Goal: Task Accomplishment & Management: Use online tool/utility

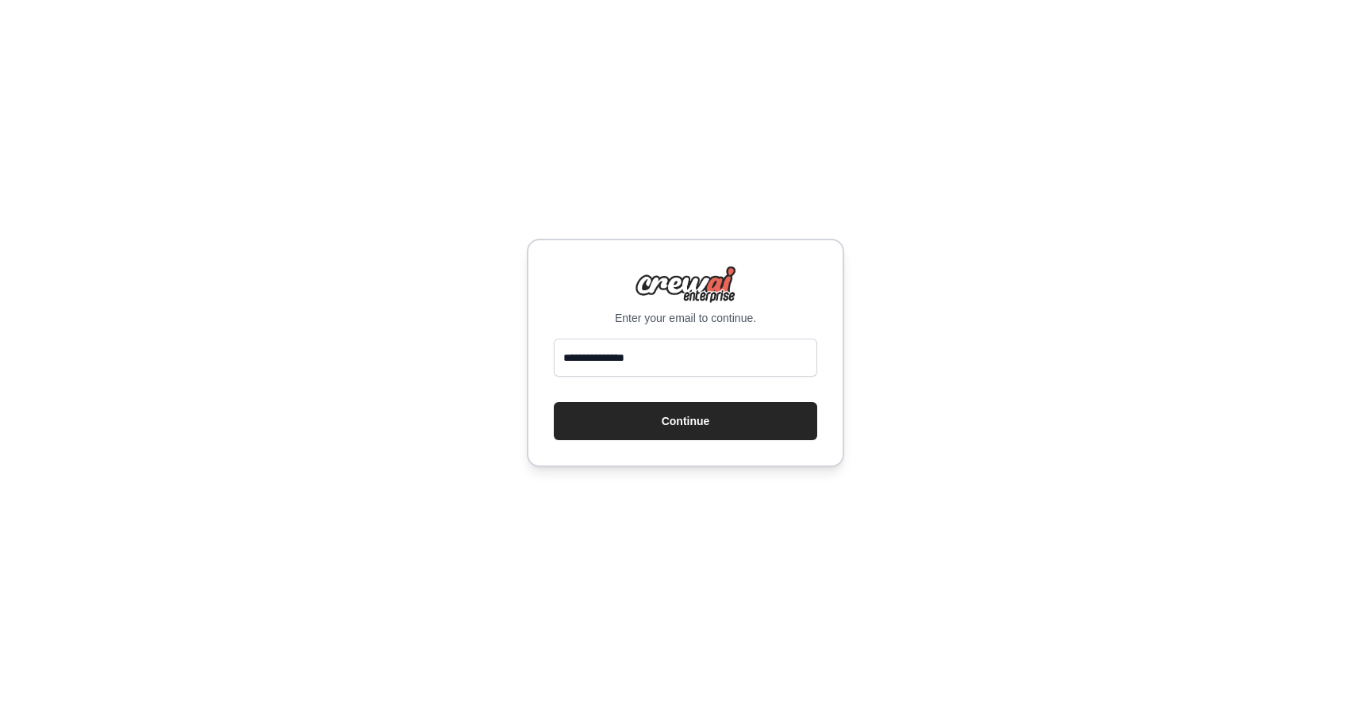
type input "**********"
click at [719, 422] on button "Continue" at bounding box center [685, 421] width 263 height 38
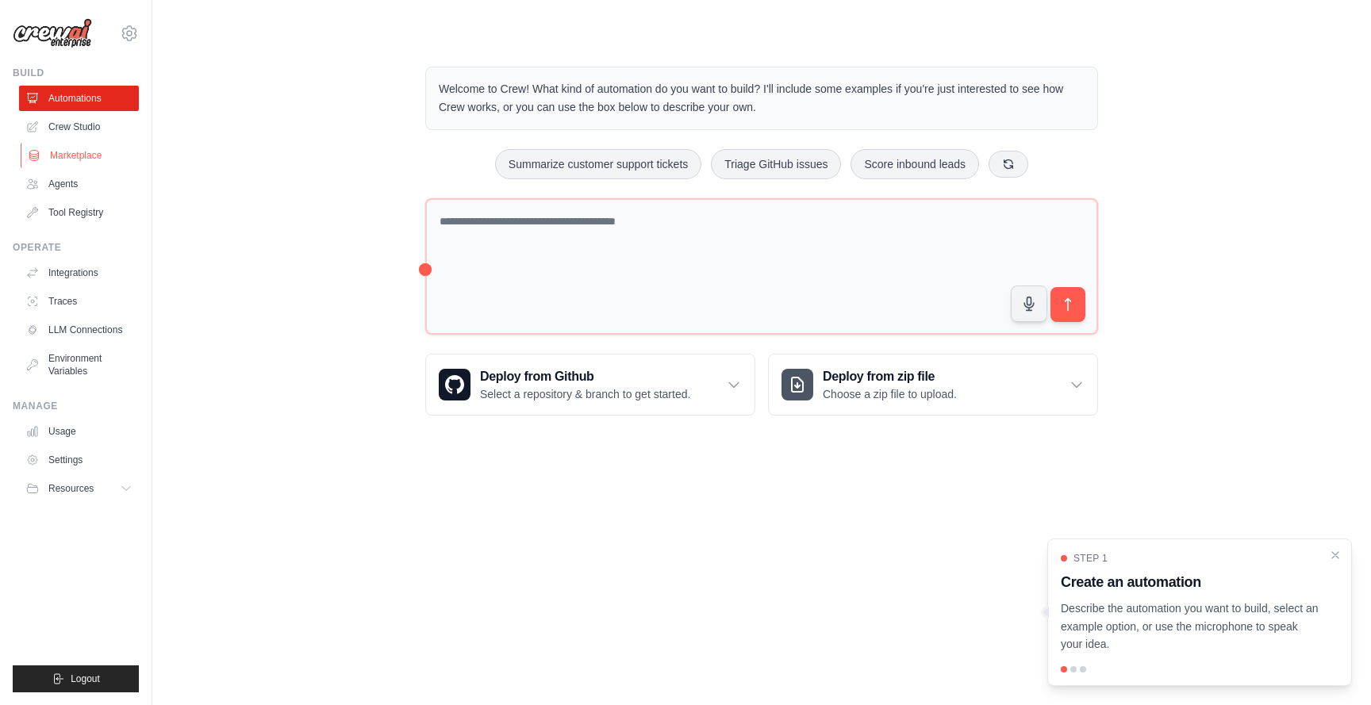
click at [79, 162] on link "Marketplace" at bounding box center [81, 155] width 120 height 25
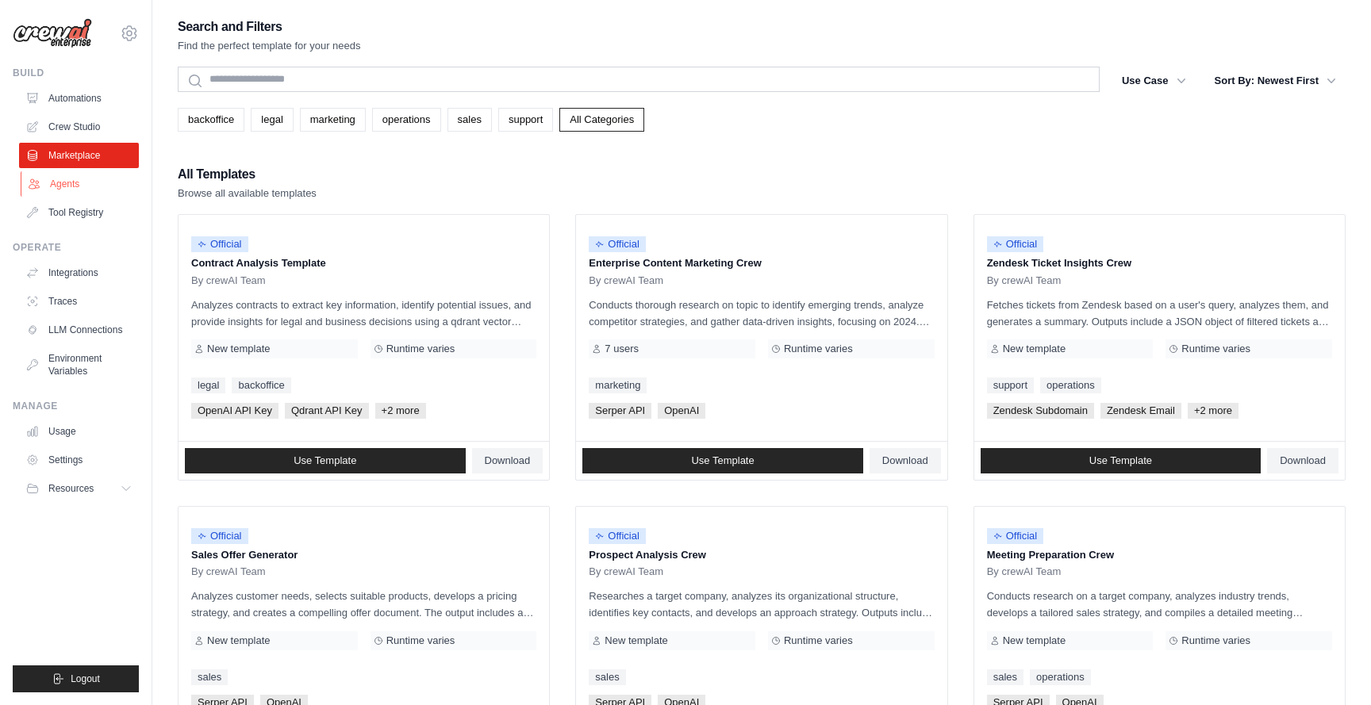
click at [64, 186] on link "Agents" at bounding box center [81, 183] width 120 height 25
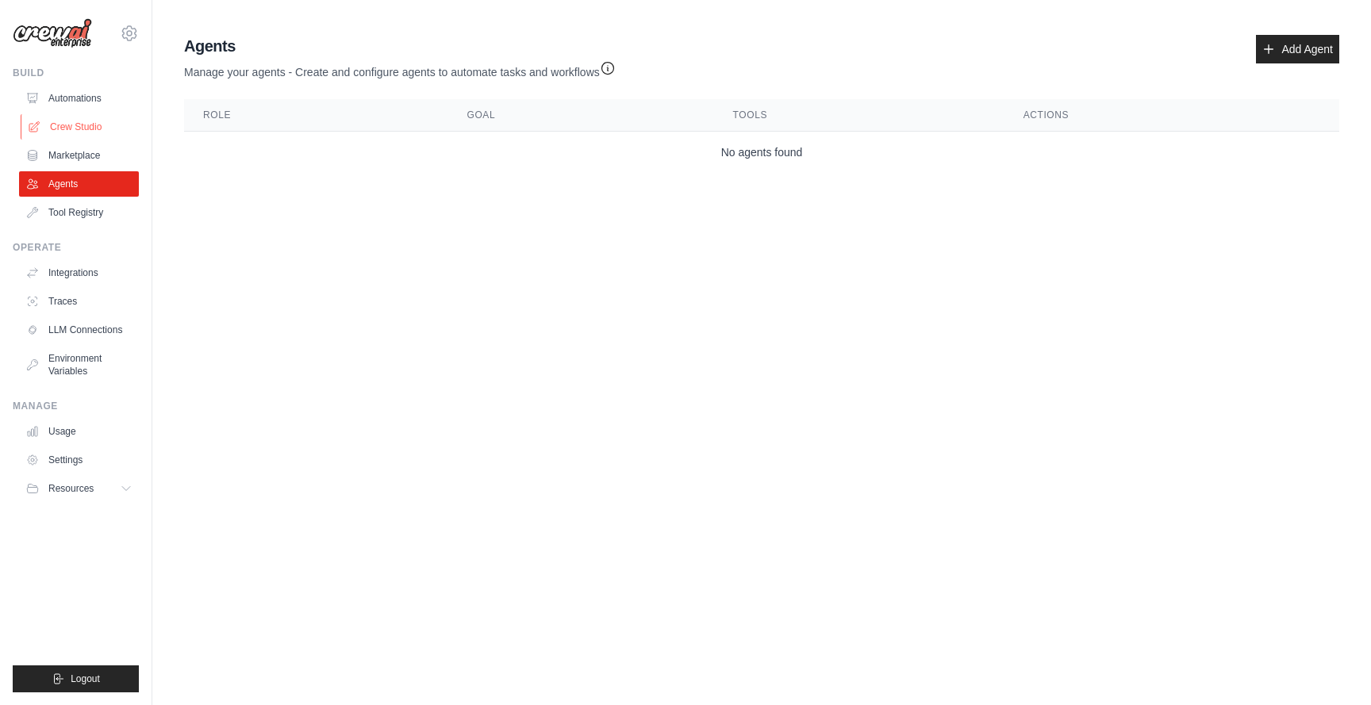
click at [64, 128] on link "Crew Studio" at bounding box center [81, 126] width 120 height 25
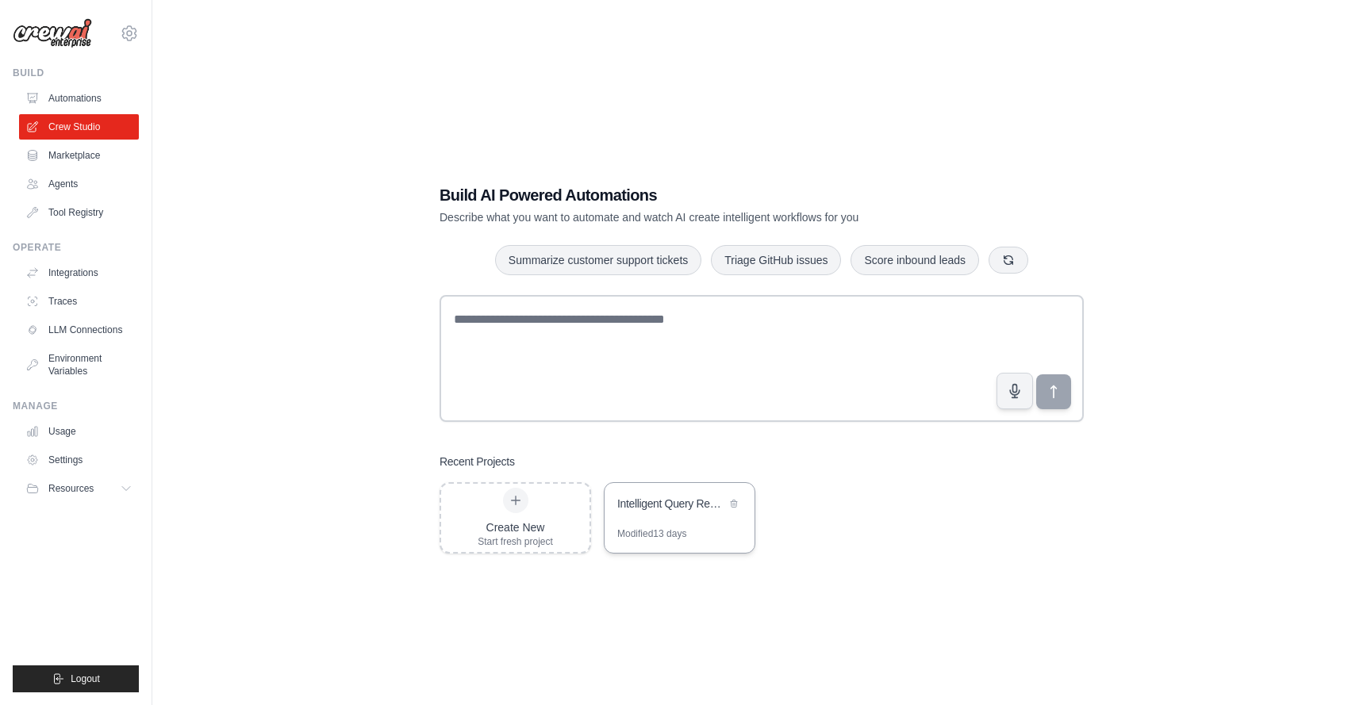
click at [674, 498] on div "Intelligent Query Response System" at bounding box center [671, 504] width 109 height 16
click at [494, 508] on div "Create New Start fresh project" at bounding box center [515, 518] width 75 height 60
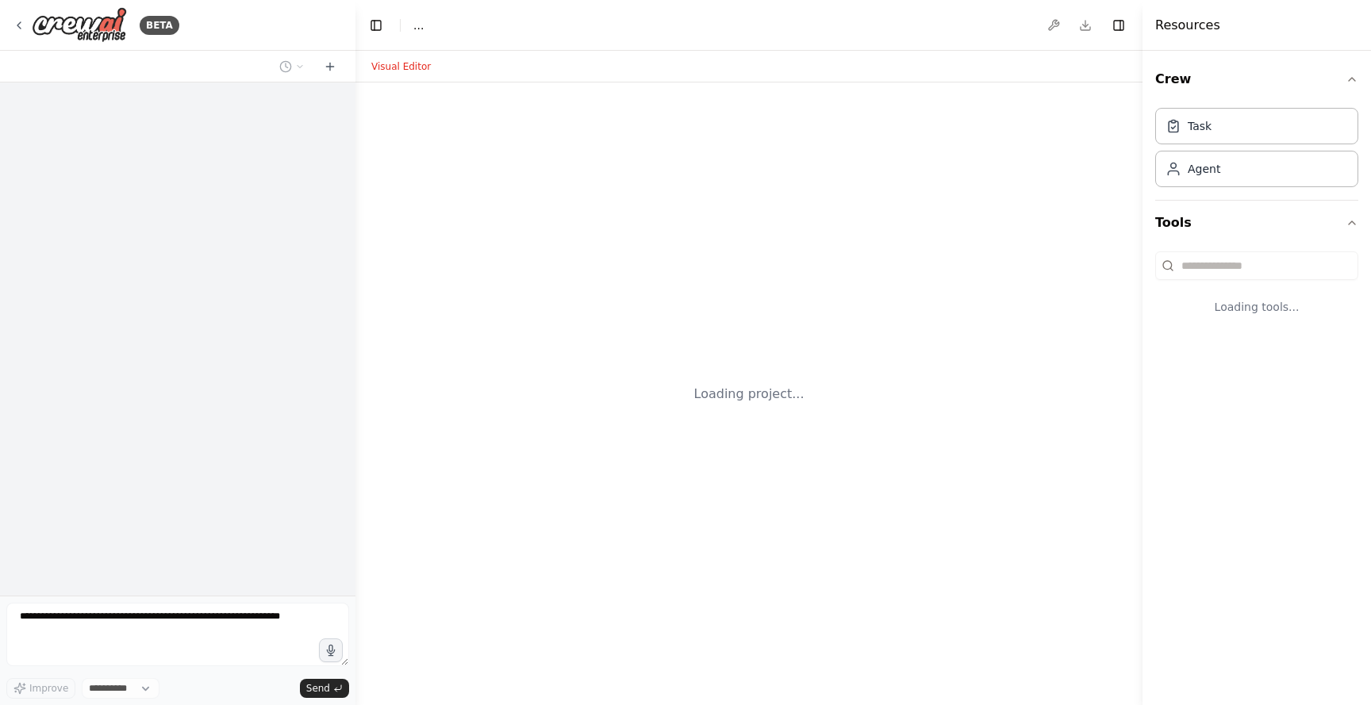
select select "****"
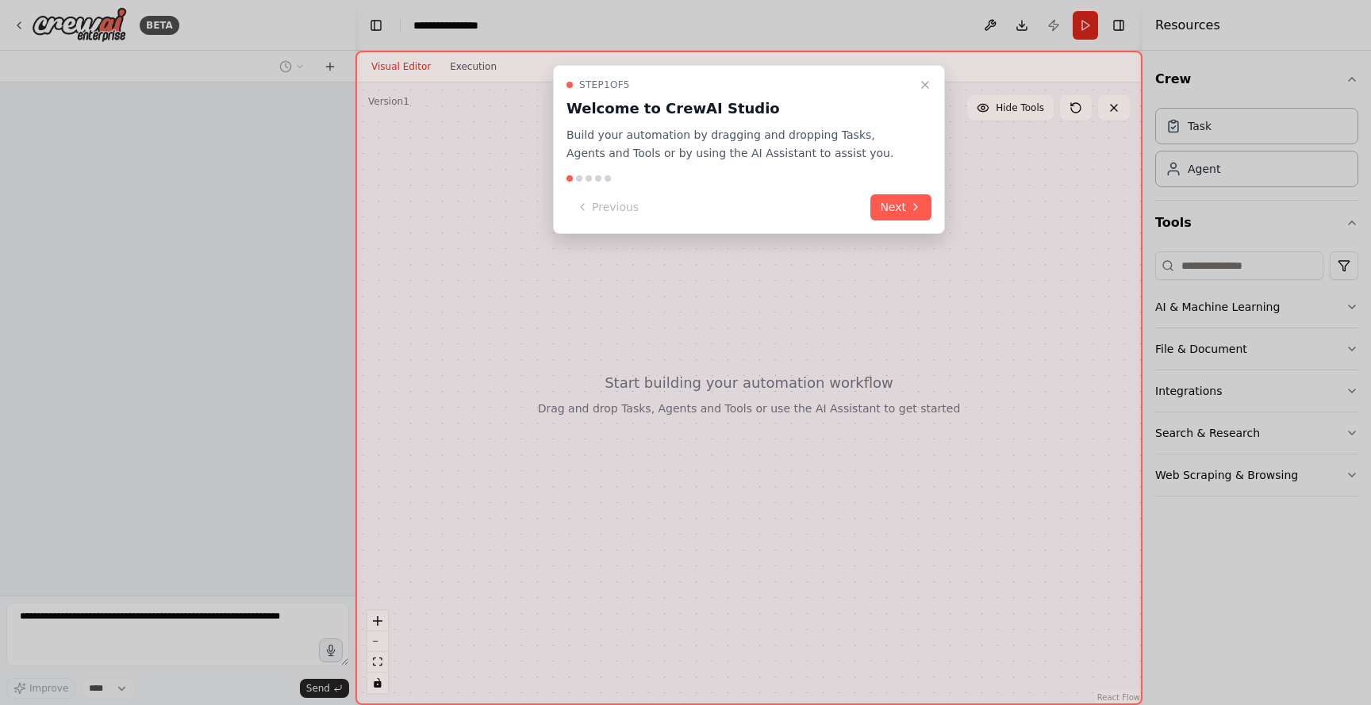
click at [175, 608] on div at bounding box center [685, 352] width 1371 height 705
click at [924, 90] on icon "Close walkthrough" at bounding box center [925, 85] width 13 height 13
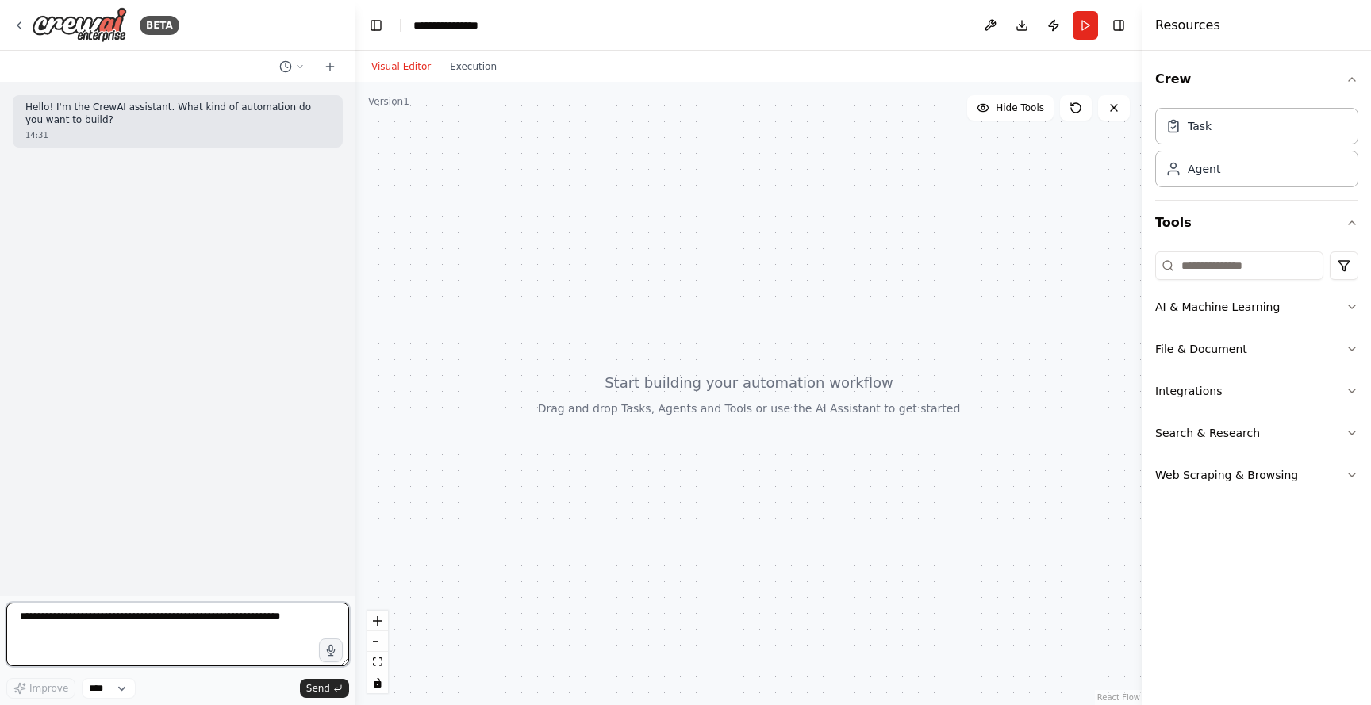
click at [218, 620] on textarea at bounding box center [177, 634] width 343 height 63
type textarea "*"
type textarea "**********"
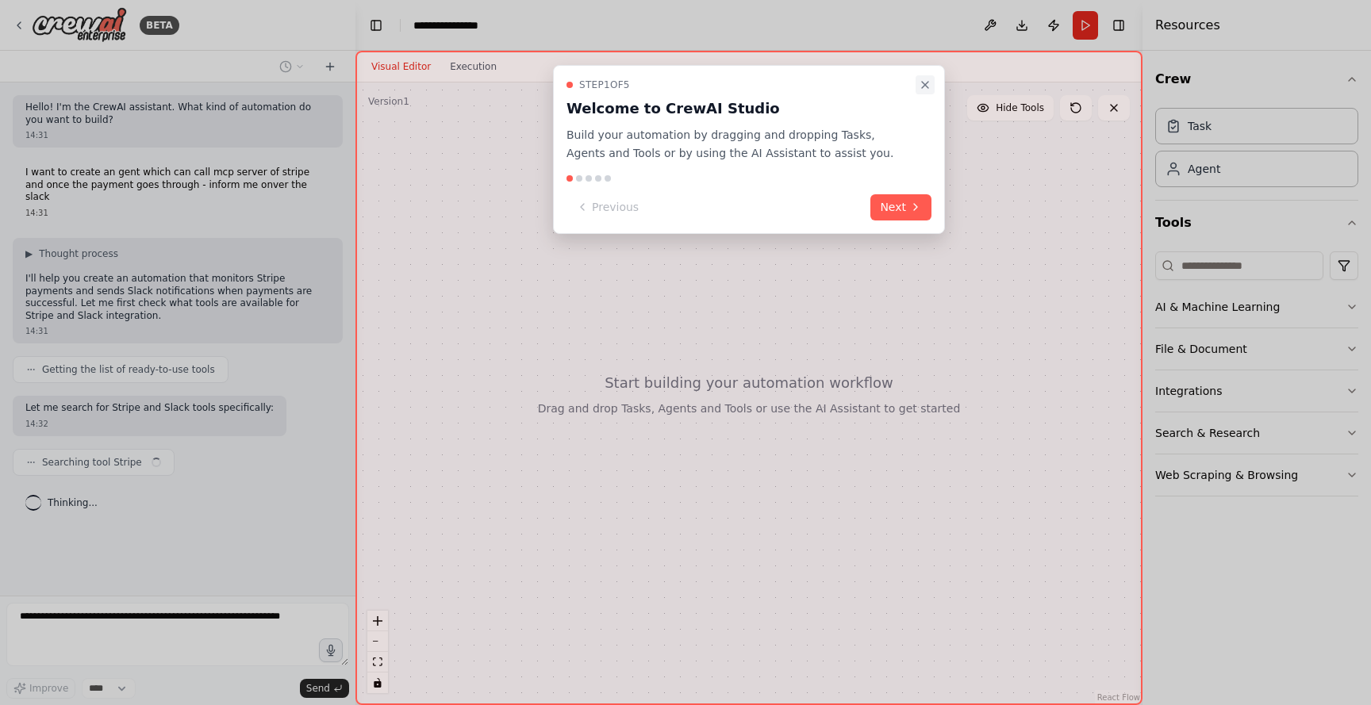
click at [923, 80] on icon "Close walkthrough" at bounding box center [925, 85] width 13 height 13
click at [909, 211] on icon at bounding box center [915, 207] width 13 height 13
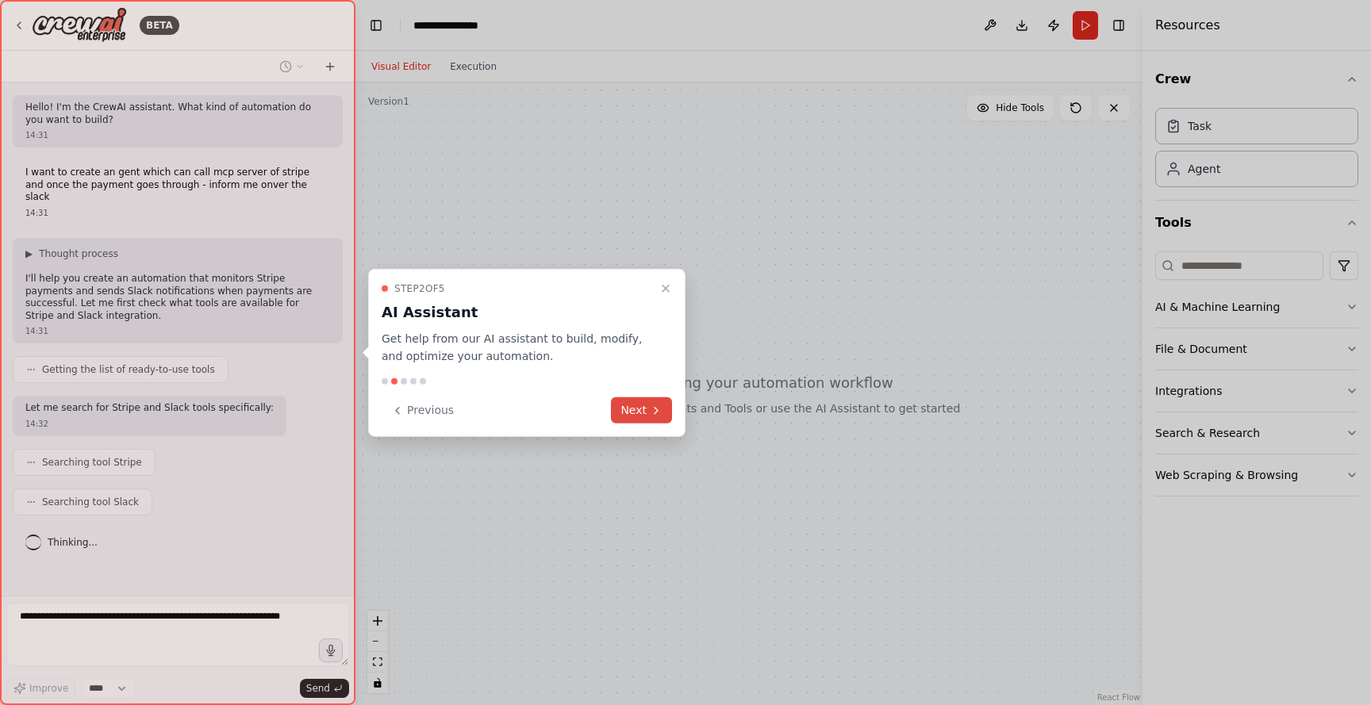
click at [620, 419] on button "Next" at bounding box center [641, 410] width 61 height 26
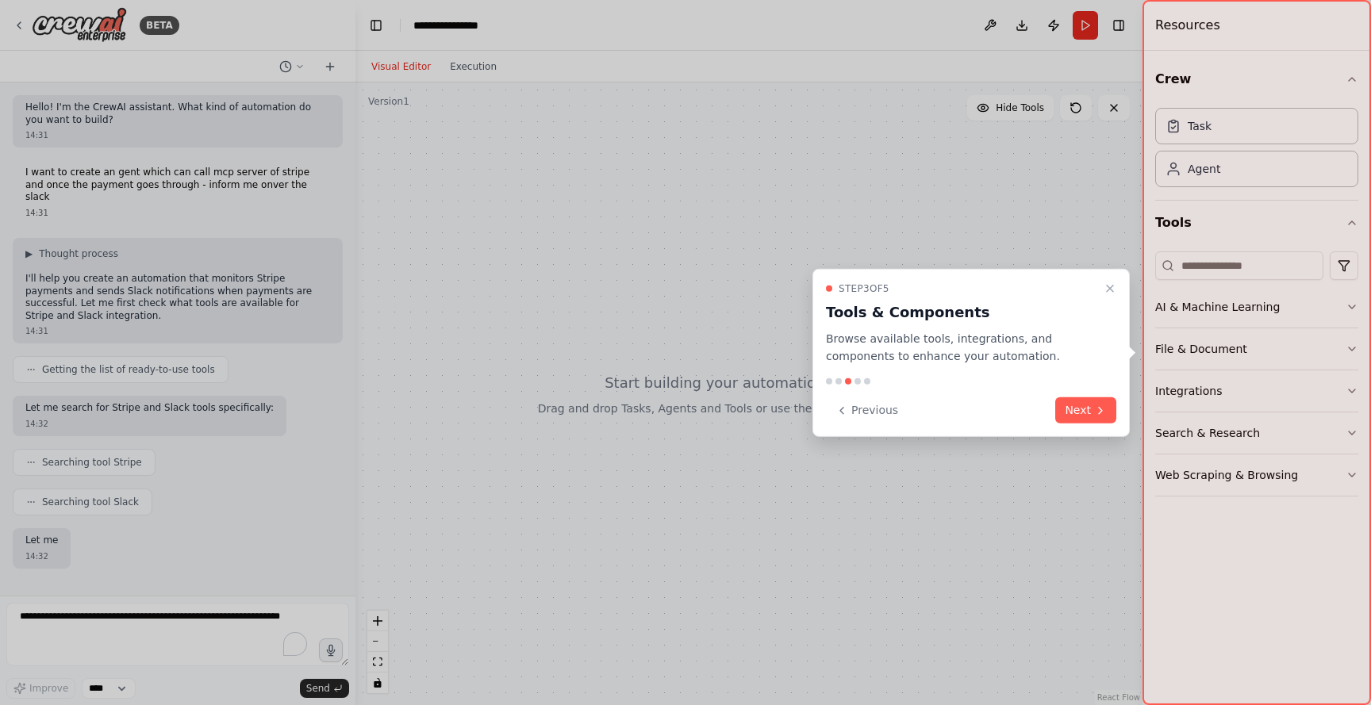
scroll to position [53, 0]
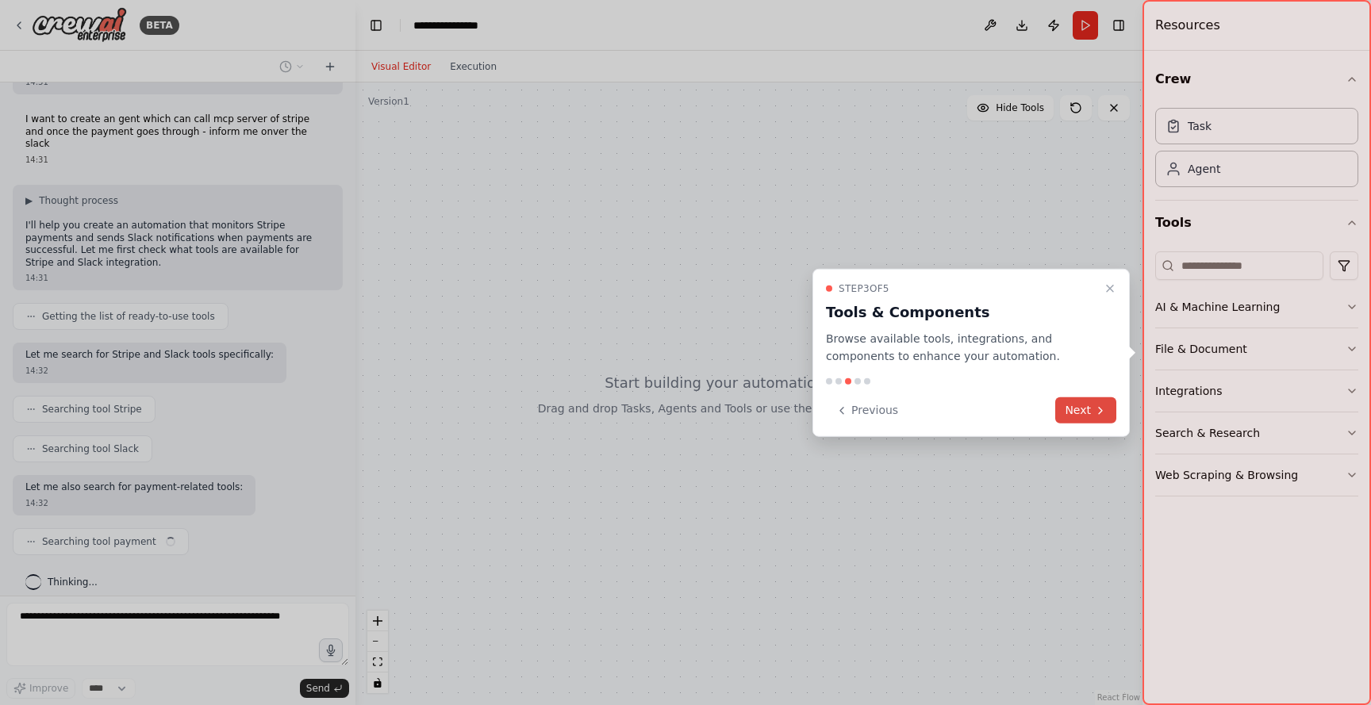
click at [1083, 417] on button "Next" at bounding box center [1085, 410] width 61 height 26
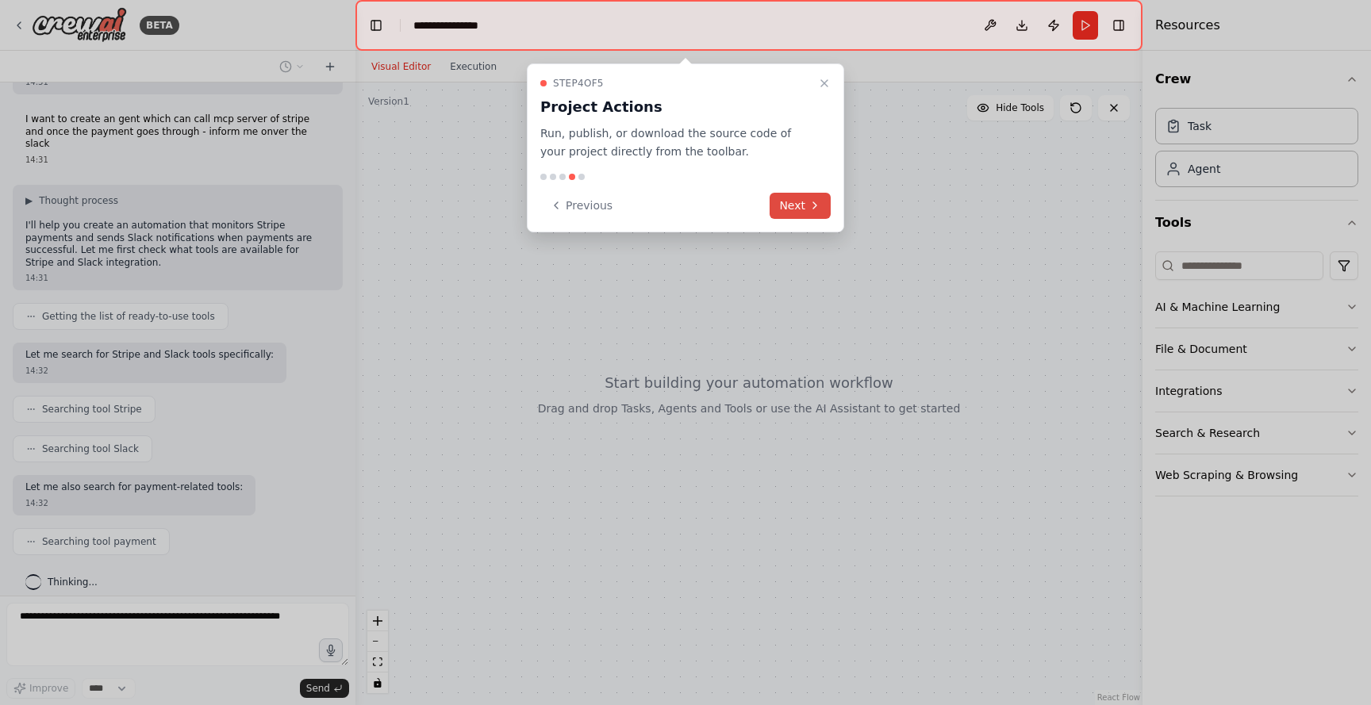
click at [806, 209] on button "Next" at bounding box center [800, 206] width 61 height 26
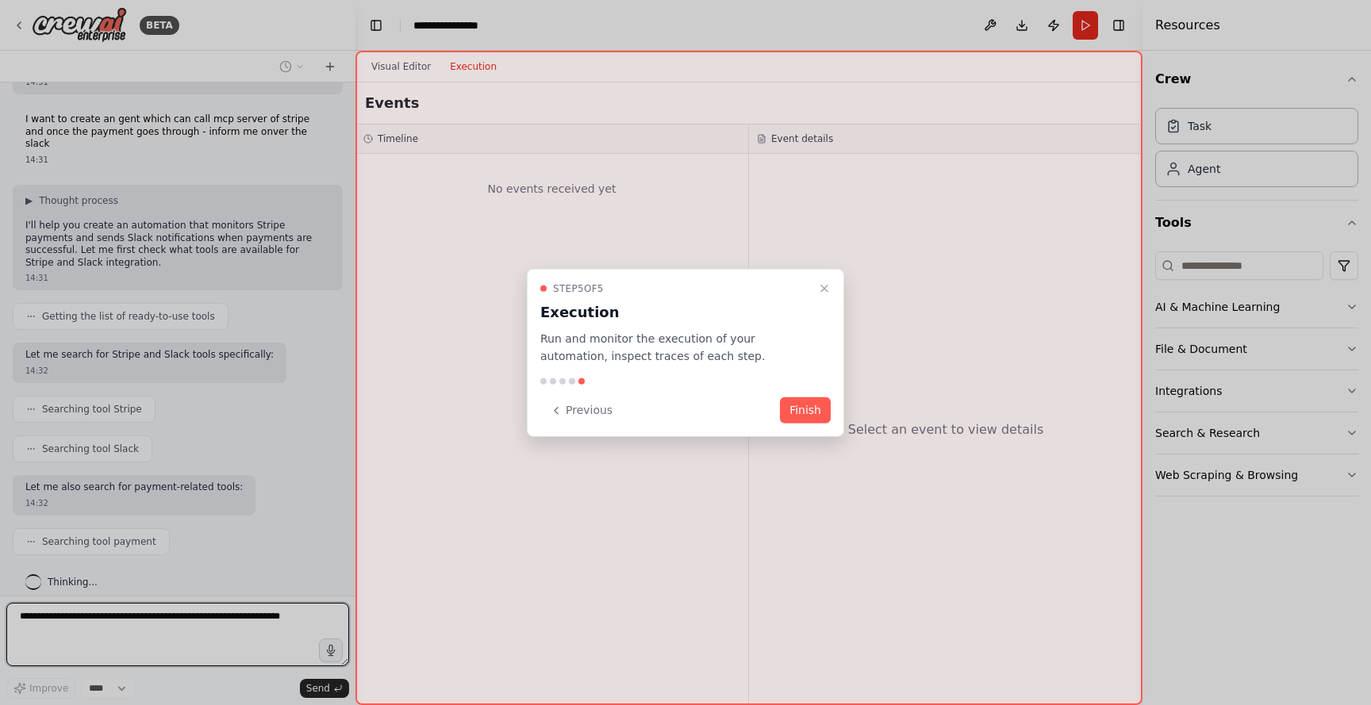
scroll to position [145, 0]
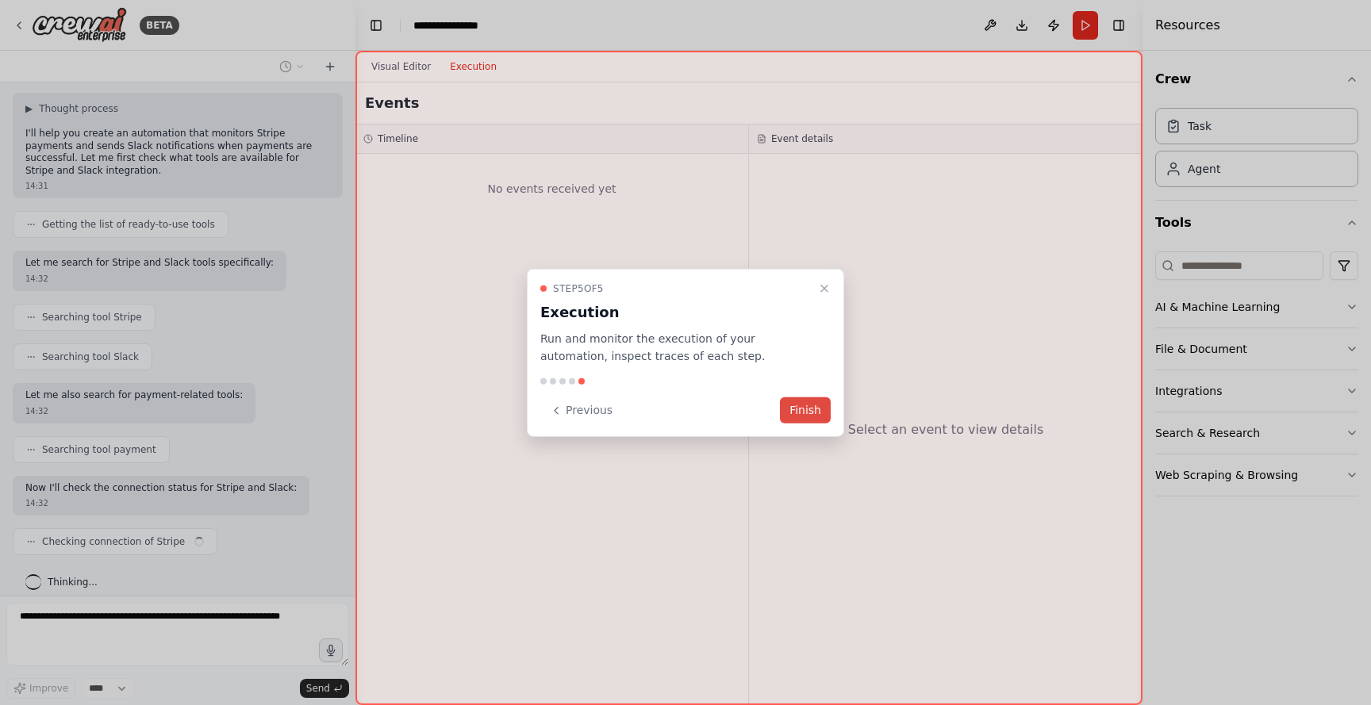
click at [804, 405] on button "Finish" at bounding box center [805, 410] width 51 height 26
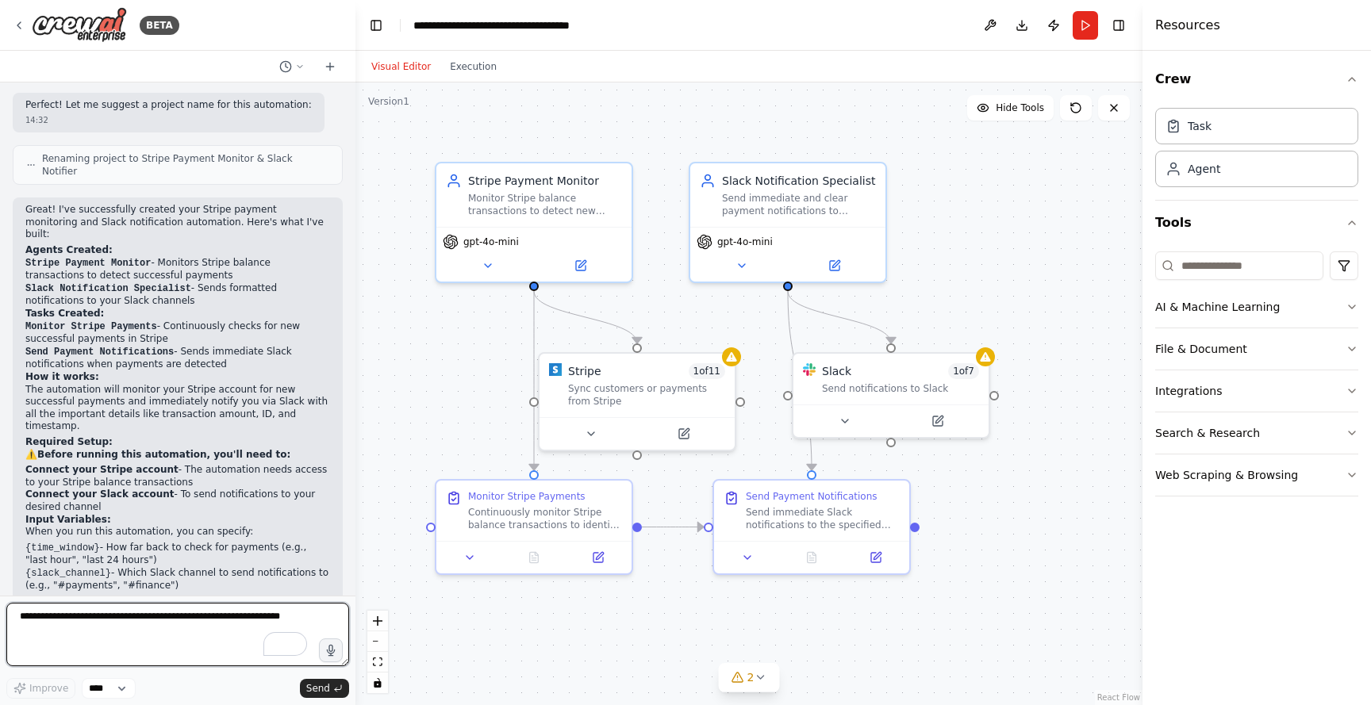
scroll to position [1157, 0]
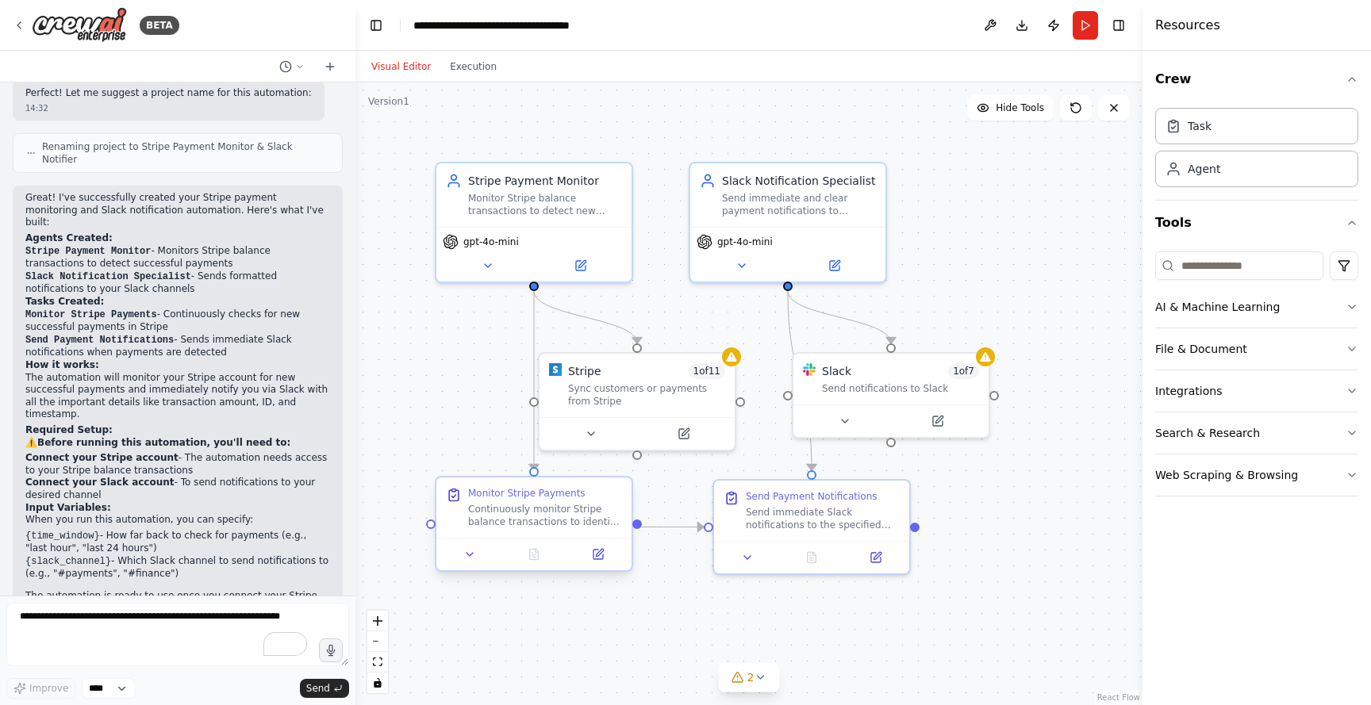
click at [551, 507] on div "Continuously monitor Stripe balance transactions to identify new successful pay…" at bounding box center [545, 515] width 154 height 25
click at [524, 512] on div "Continuously monitor Stripe balance transactions to identify new successful pay…" at bounding box center [545, 515] width 154 height 25
click at [603, 559] on icon at bounding box center [598, 554] width 13 height 13
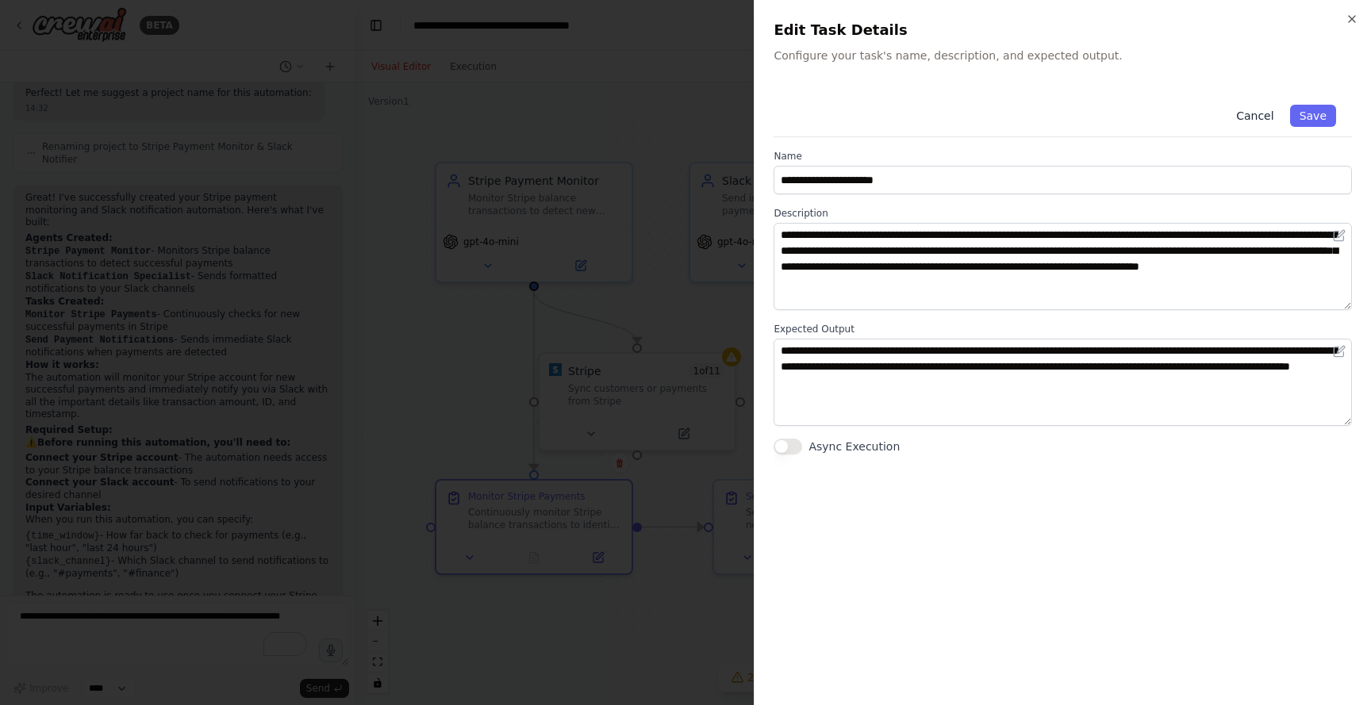
click at [1263, 110] on button "Cancel" at bounding box center [1255, 116] width 56 height 22
